Goal: Task Accomplishment & Management: Complete application form

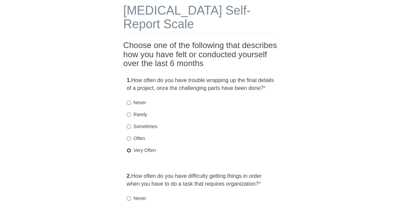
drag, startPoint x: 128, startPoint y: 159, endPoint x: 131, endPoint y: 156, distance: 3.9
click at [129, 152] on input "Very Often" at bounding box center [129, 150] width 4 height 4
radio input "true"
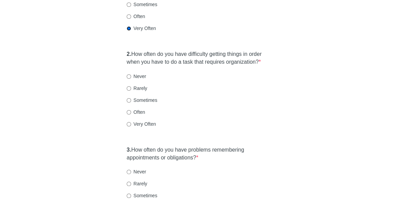
scroll to position [170, 0]
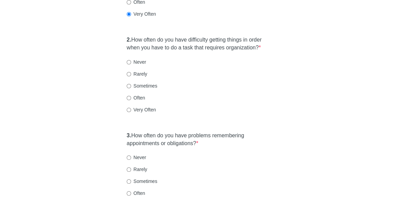
click at [132, 101] on label "Often" at bounding box center [136, 97] width 18 height 7
click at [131, 100] on input "Often" at bounding box center [129, 98] width 4 height 4
radio input "true"
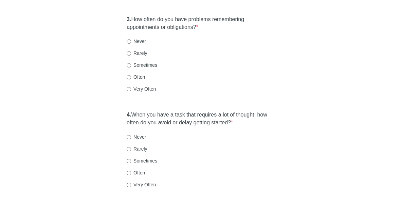
scroll to position [272, 0]
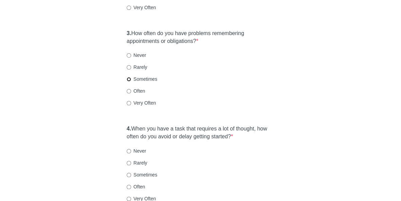
click at [131, 81] on input "Sometimes" at bounding box center [129, 79] width 4 height 4
radio input "true"
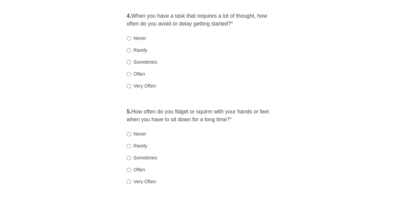
scroll to position [374, 0]
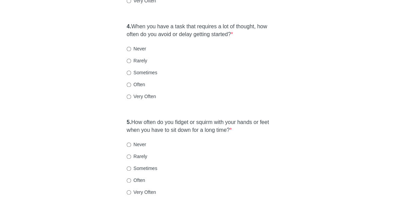
click at [131, 100] on label "Very Often" at bounding box center [141, 96] width 29 height 7
click at [131, 99] on input "Very Often" at bounding box center [129, 96] width 4 height 4
radio input "true"
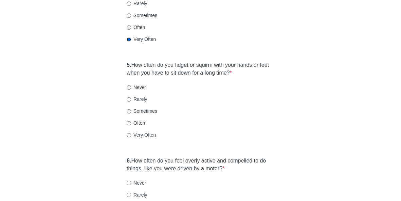
scroll to position [442, 0]
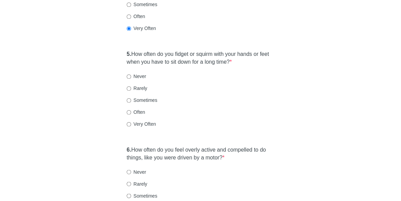
click at [133, 127] on label "Very Often" at bounding box center [141, 123] width 29 height 7
click at [131, 126] on input "Very Often" at bounding box center [129, 124] width 4 height 4
radio input "true"
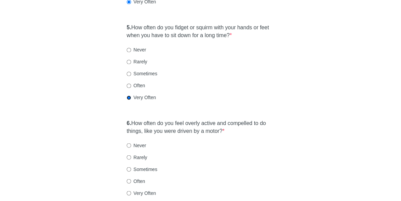
scroll to position [510, 0]
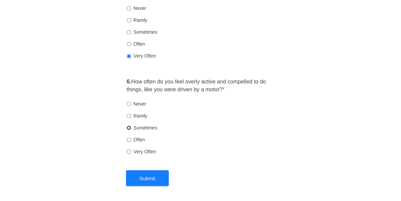
click at [129, 129] on input "Sometimes" at bounding box center [129, 127] width 4 height 4
radio input "true"
click at [142, 184] on button "Submit" at bounding box center [147, 178] width 43 height 16
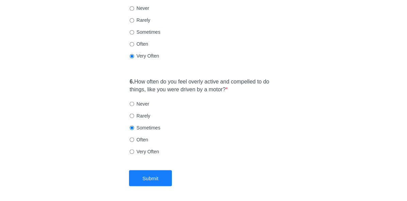
scroll to position [0, 0]
